Goal: Transaction & Acquisition: Subscribe to service/newsletter

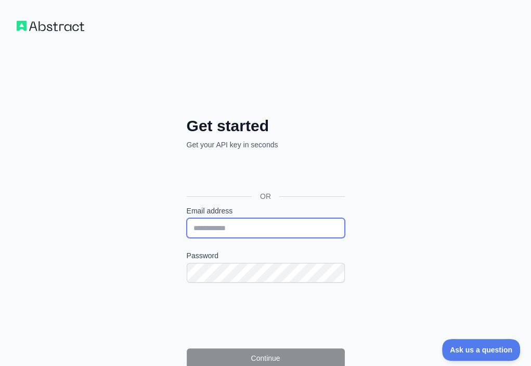
click at [187, 218] on input "Email address" at bounding box center [266, 228] width 158 height 20
paste input "**********"
type input "**********"
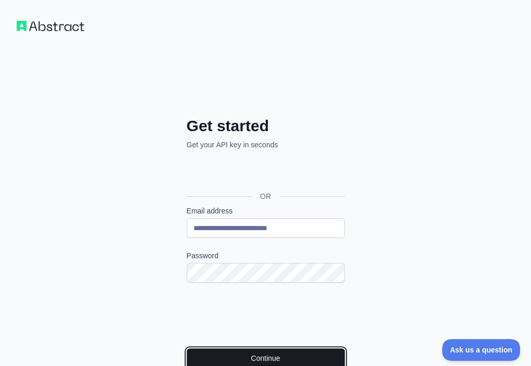
click at [187, 348] on button "Continue" at bounding box center [266, 358] width 158 height 20
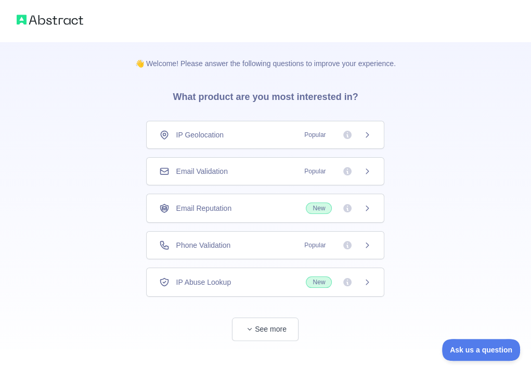
click at [288, 165] on div "Email Validation Popular" at bounding box center [265, 171] width 238 height 28
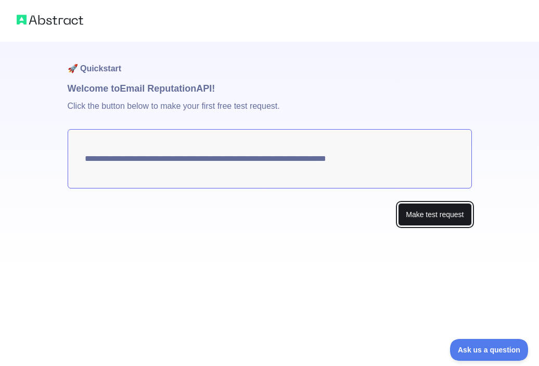
click at [405, 210] on button "Make test request" at bounding box center [434, 214] width 73 height 23
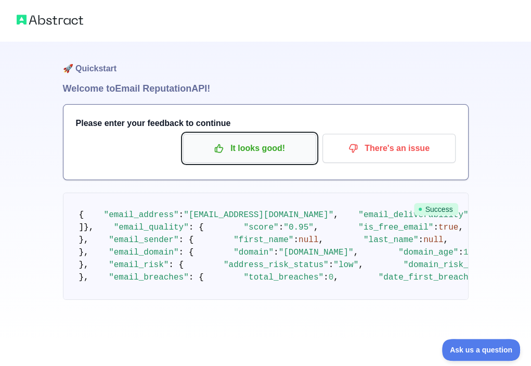
click at [218, 142] on p "It looks good!" at bounding box center [250, 148] width 118 height 18
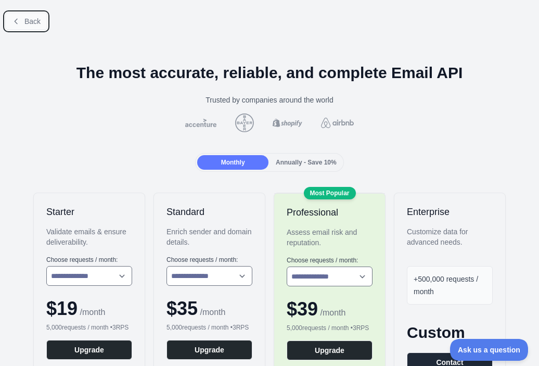
click at [19, 21] on icon at bounding box center [16, 21] width 8 height 8
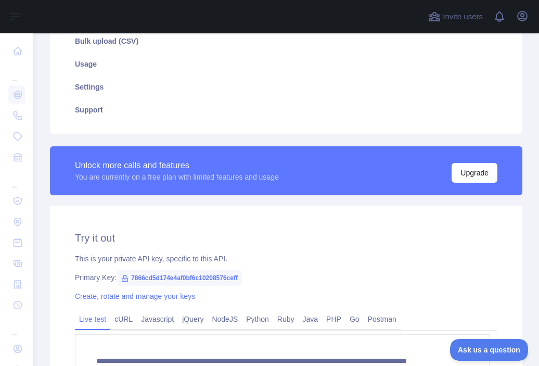
scroll to position [208, 0]
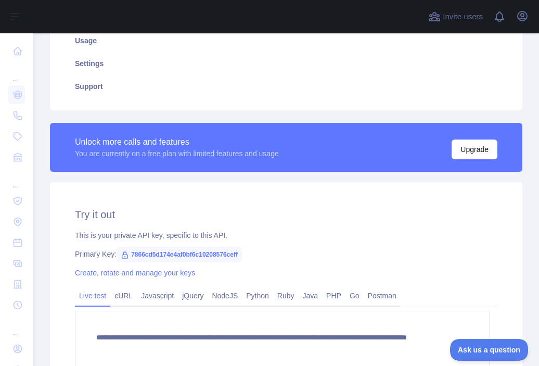
click at [201, 257] on span "7866cd5d174e4af0bf6c10208576ceff" at bounding box center [179, 255] width 125 height 16
copy span "7866cd5d174e4af0bf6c10208576ceff"
